Goal: Task Accomplishment & Management: Manage account settings

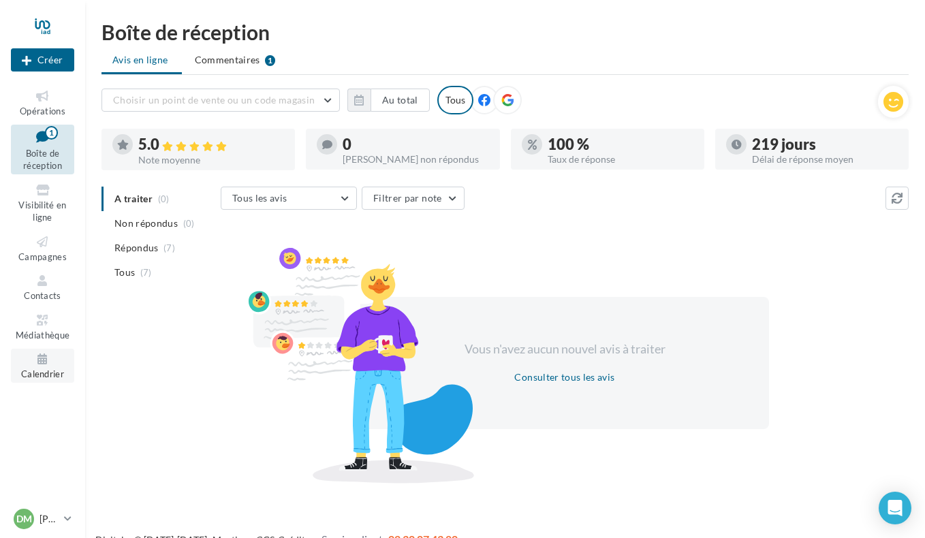
click at [47, 367] on link "Calendrier" at bounding box center [42, 365] width 63 height 33
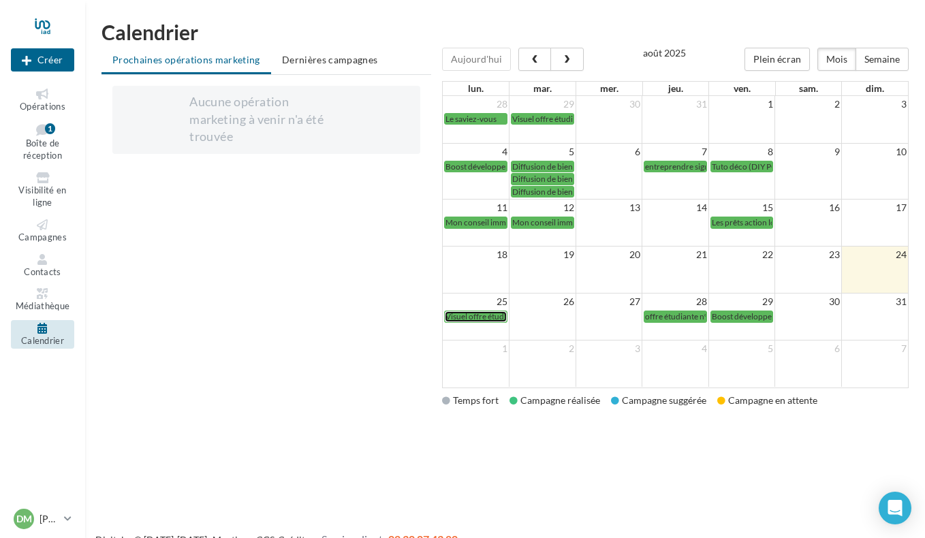
click at [484, 317] on span "Visuel offre étudiante n°4" at bounding box center [490, 316] width 91 height 10
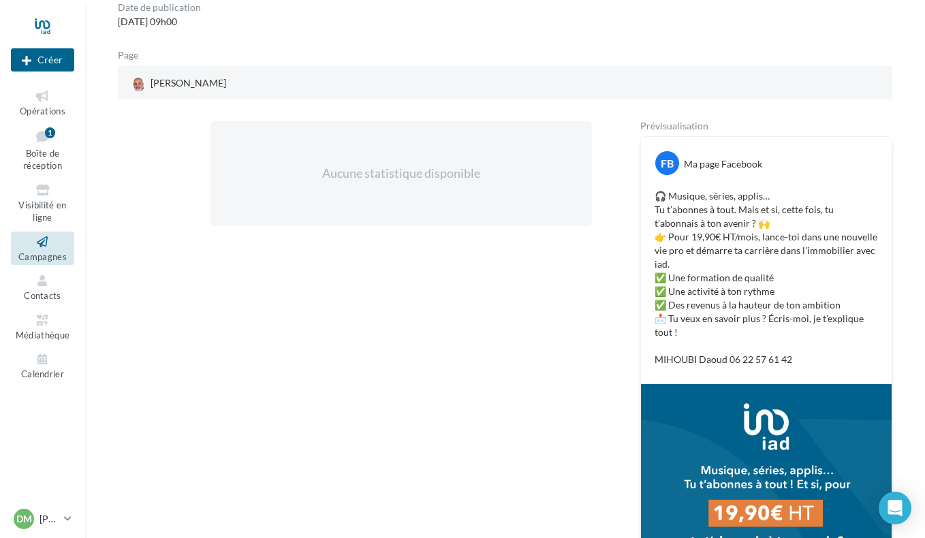
scroll to position [110, 0]
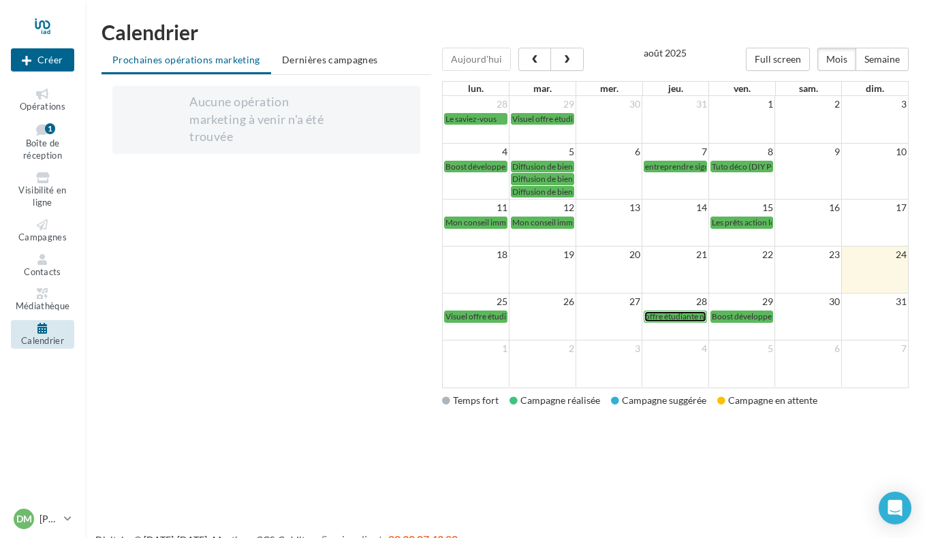
click at [682, 317] on span "offre étudiante n°4 (insta)" at bounding box center [690, 316] width 91 height 10
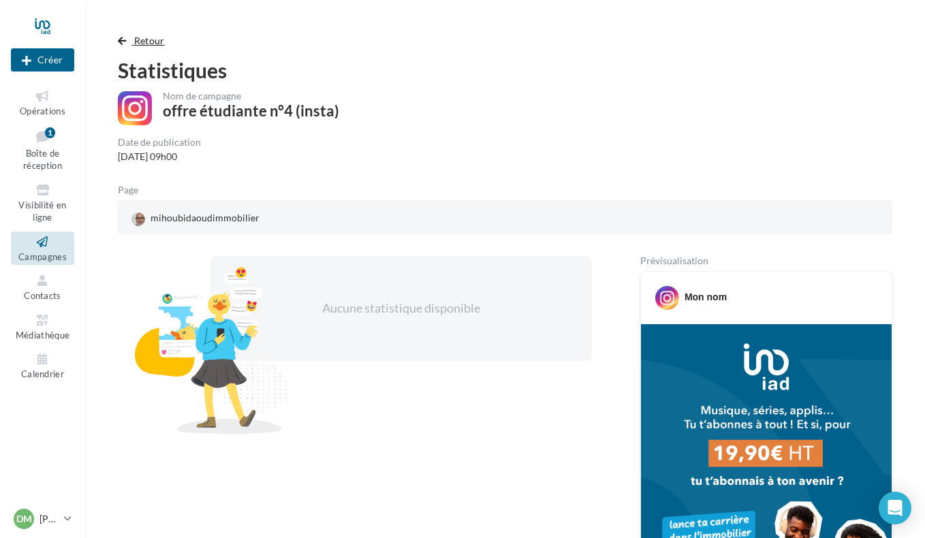
click at [138, 42] on span "Retour" at bounding box center [149, 41] width 31 height 12
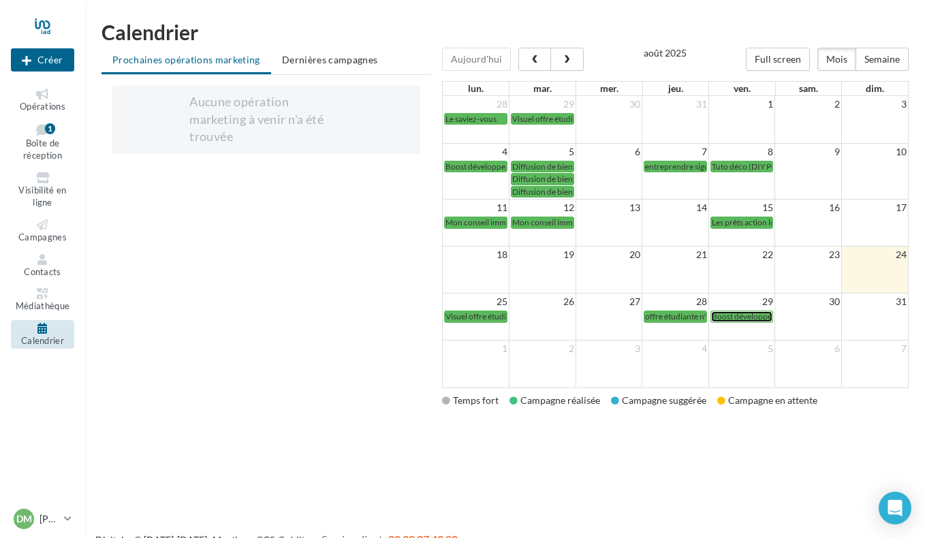
click at [740, 317] on span "Boost développement n°3" at bounding box center [757, 316] width 93 height 10
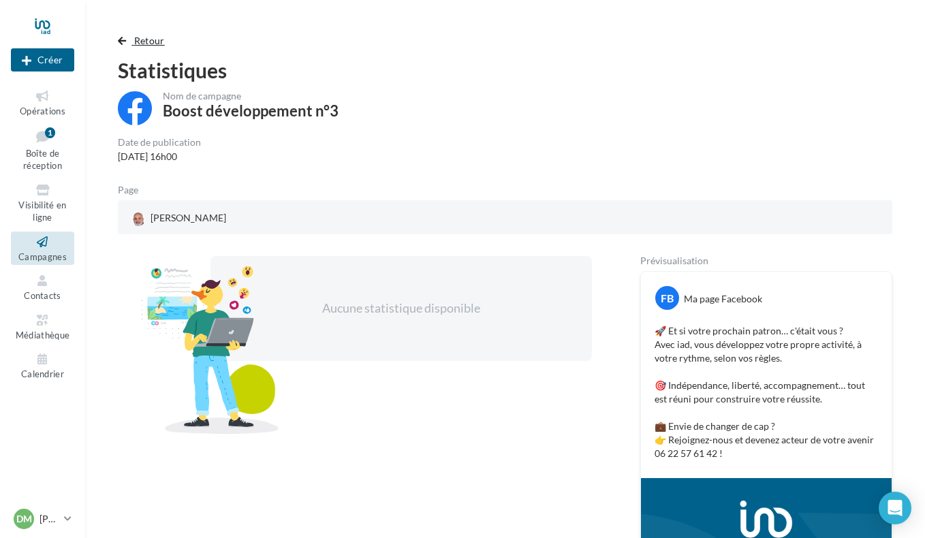
click at [141, 41] on span "Retour" at bounding box center [149, 41] width 31 height 12
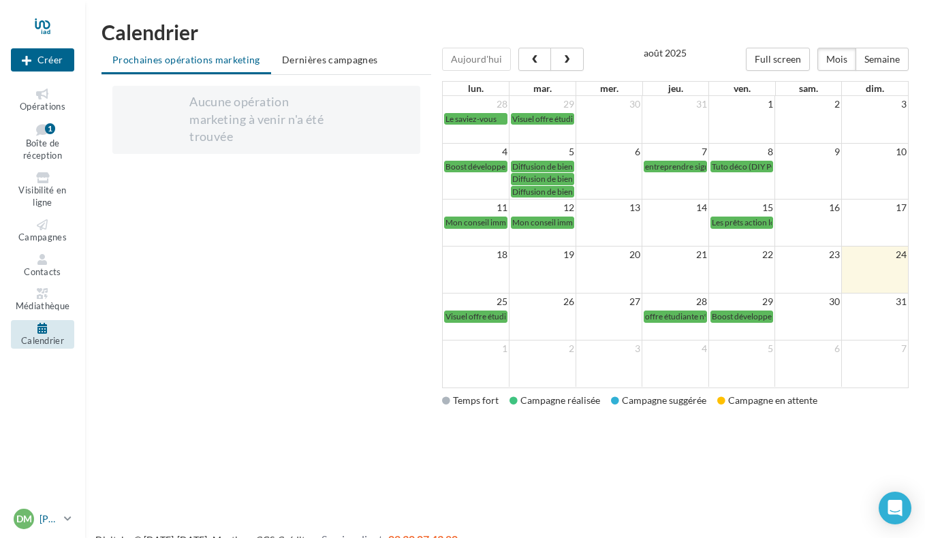
click at [39, 519] on p "[PERSON_NAME]" at bounding box center [48, 519] width 19 height 14
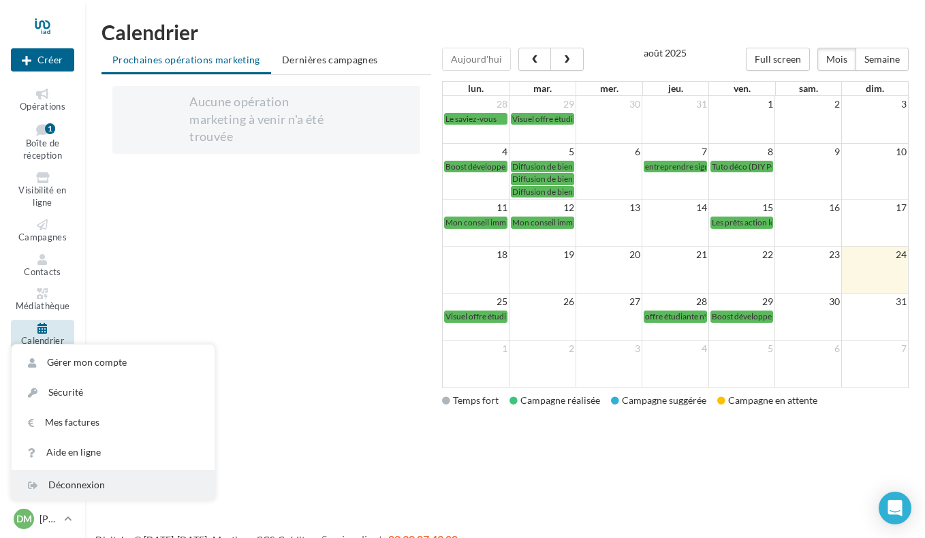
click at [76, 489] on div "Déconnexion" at bounding box center [113, 485] width 203 height 30
